Goal: Information Seeking & Learning: Learn about a topic

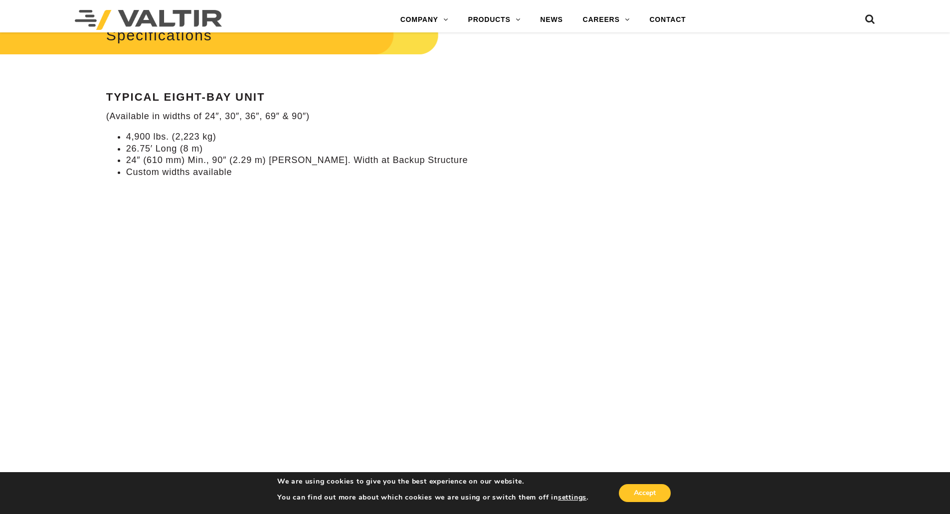
scroll to position [997, 0]
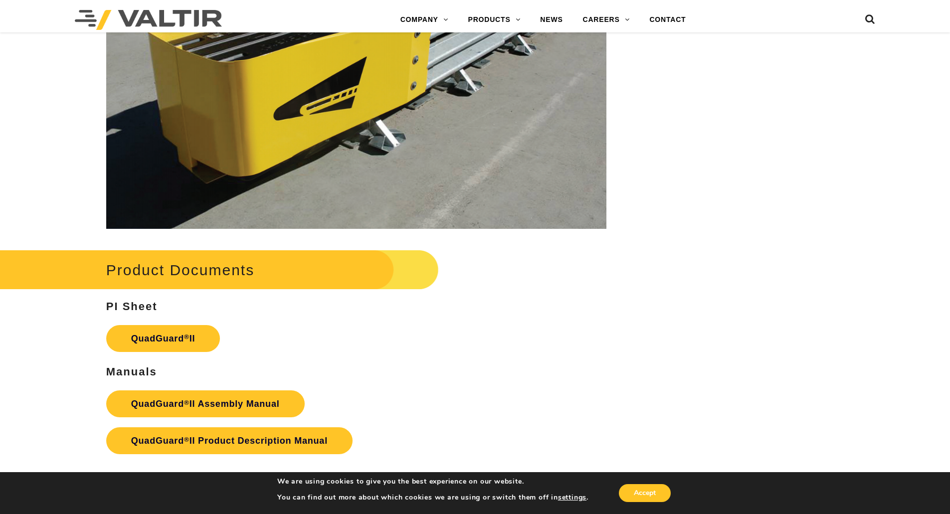
scroll to position [1894, 0]
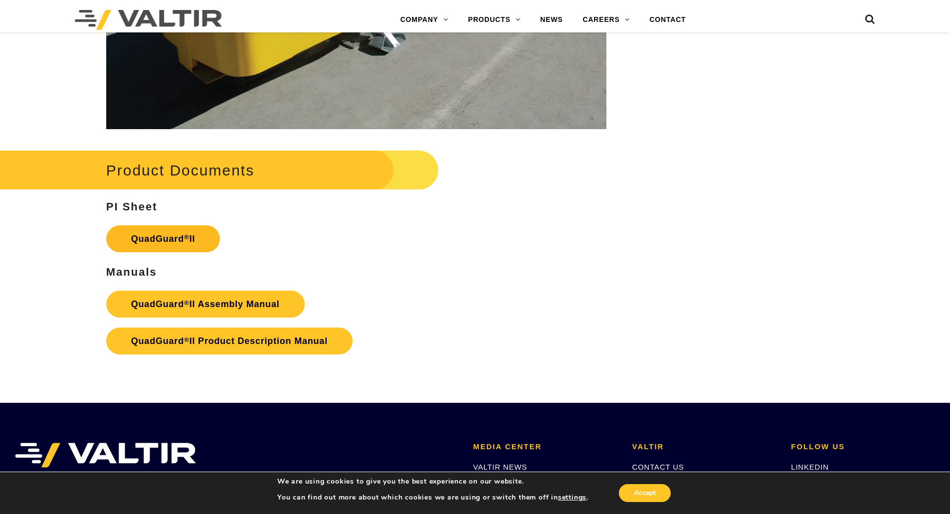
click at [197, 225] on link "QuadGuard ® II" at bounding box center [163, 238] width 114 height 27
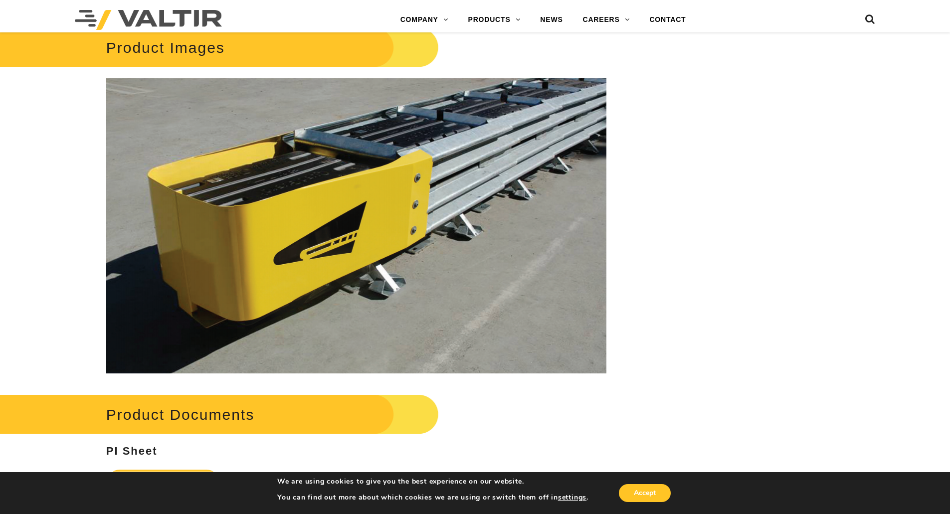
scroll to position [1645, 0]
